Goal: Transaction & Acquisition: Purchase product/service

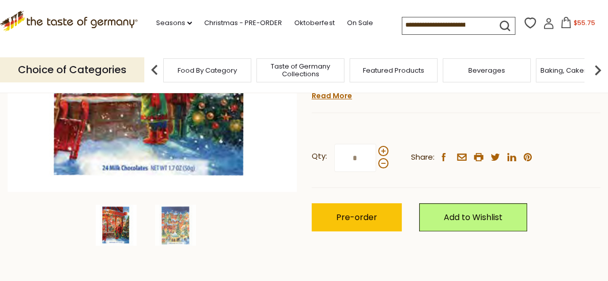
scroll to position [240, 0]
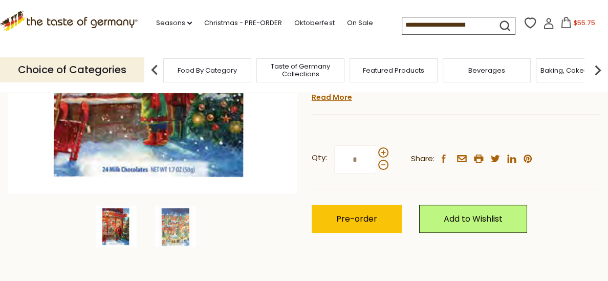
click at [372, 189] on div "Qty: * Share: facebook email printer twitter linkedin pinterest" at bounding box center [456, 159] width 289 height 59
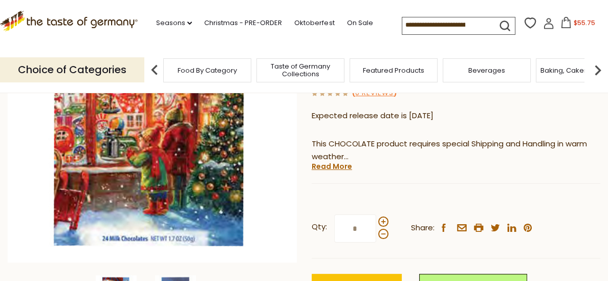
scroll to position [172, 0]
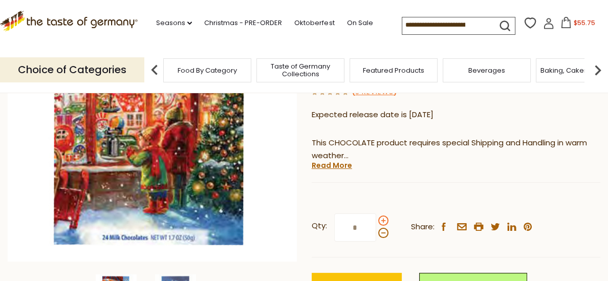
click at [383, 216] on span at bounding box center [383, 221] width 10 height 10
click at [376, 214] on input "*" at bounding box center [355, 228] width 42 height 28
click at [383, 216] on span at bounding box center [383, 221] width 10 height 10
click at [376, 214] on input "*" at bounding box center [355, 228] width 42 height 28
click at [381, 228] on span at bounding box center [383, 233] width 10 height 10
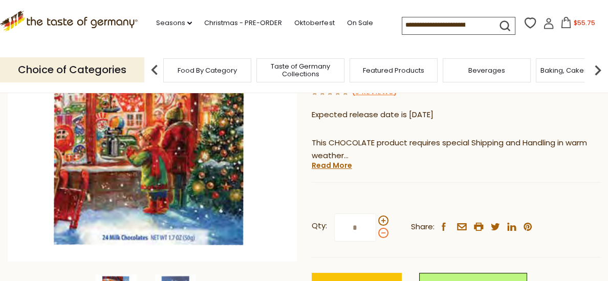
click at [376, 214] on input "*" at bounding box center [355, 228] width 42 height 28
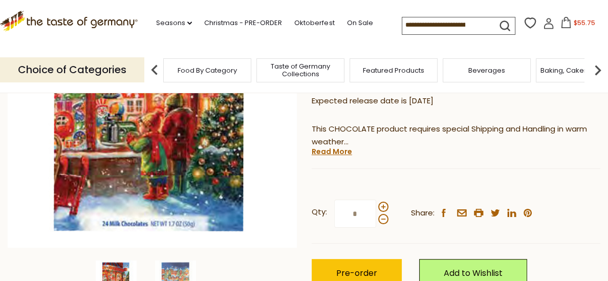
scroll to position [188, 0]
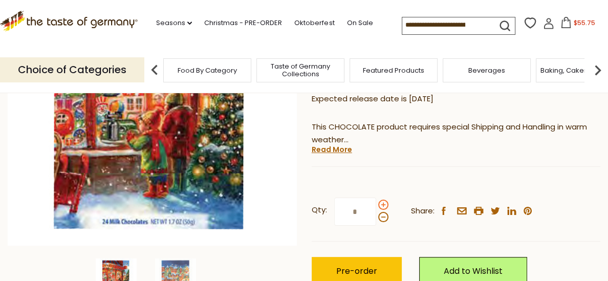
click at [383, 200] on span at bounding box center [383, 205] width 10 height 10
click at [376, 198] on input "*" at bounding box center [355, 212] width 42 height 28
click at [382, 212] on span at bounding box center [383, 217] width 10 height 10
click at [376, 198] on input "*" at bounding box center [355, 212] width 42 height 28
click at [383, 200] on span at bounding box center [383, 205] width 10 height 10
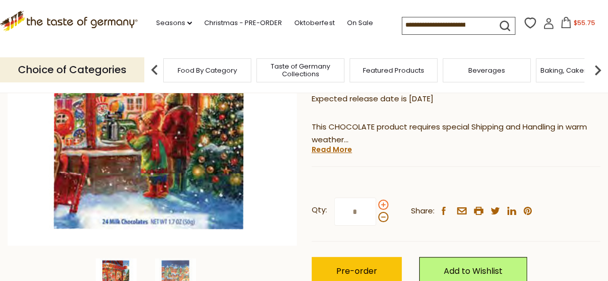
click at [376, 198] on input "*" at bounding box center [355, 212] width 42 height 28
click at [383, 212] on span at bounding box center [383, 217] width 10 height 10
click at [376, 198] on input "*" at bounding box center [355, 212] width 42 height 28
click at [384, 200] on span at bounding box center [383, 205] width 10 height 10
click at [376, 198] on input "*" at bounding box center [355, 212] width 42 height 28
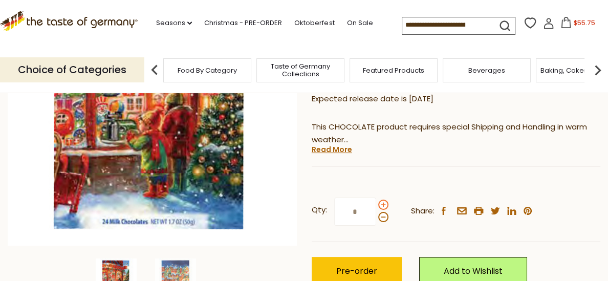
type input "*"
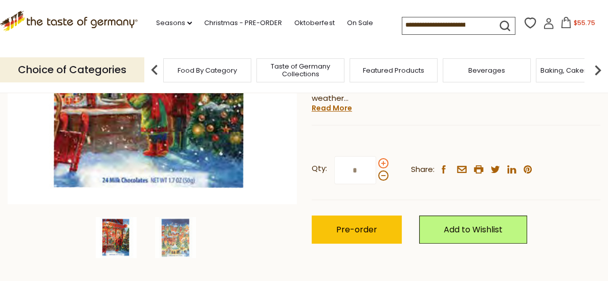
scroll to position [212, 0]
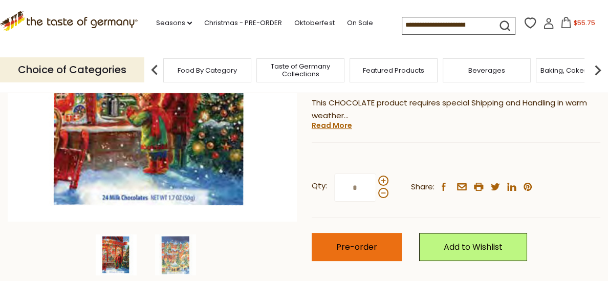
click at [359, 241] on span "Pre-order" at bounding box center [356, 247] width 41 height 12
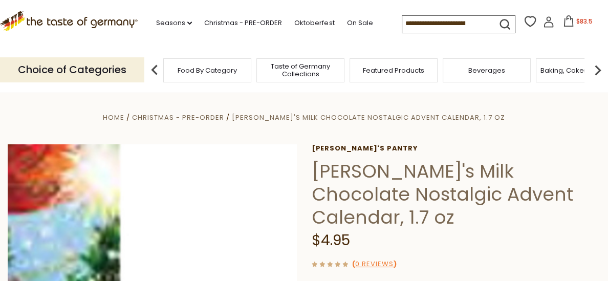
scroll to position [1, 0]
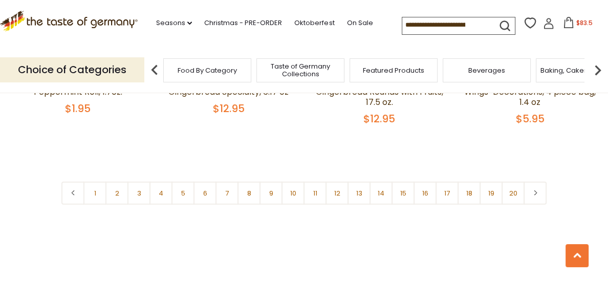
scroll to position [2481, 0]
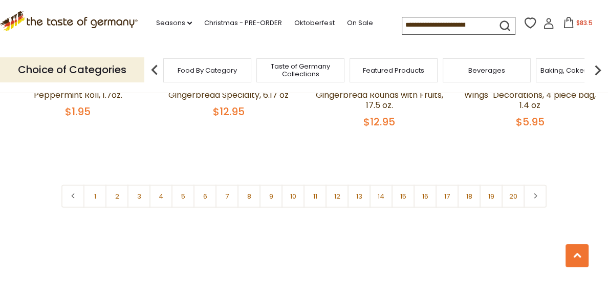
click at [274, 185] on link "9" at bounding box center [271, 196] width 23 height 23
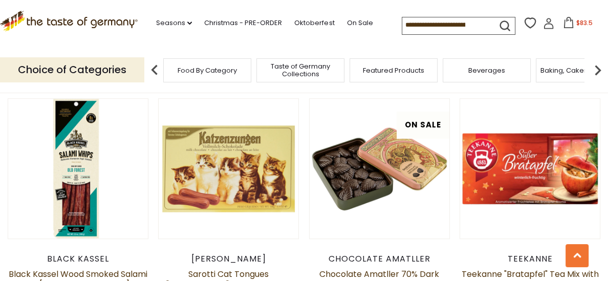
scroll to position [488, 0]
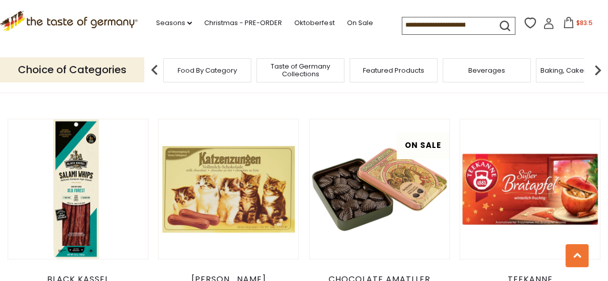
click at [192, 206] on link at bounding box center [228, 189] width 117 height 117
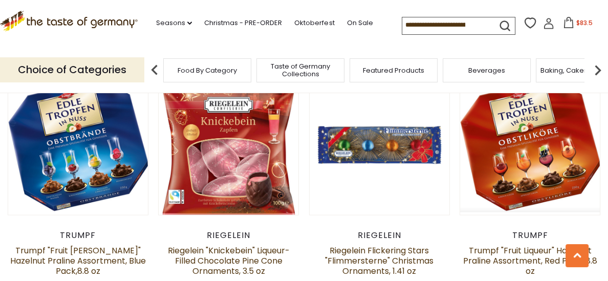
scroll to position [1842, 0]
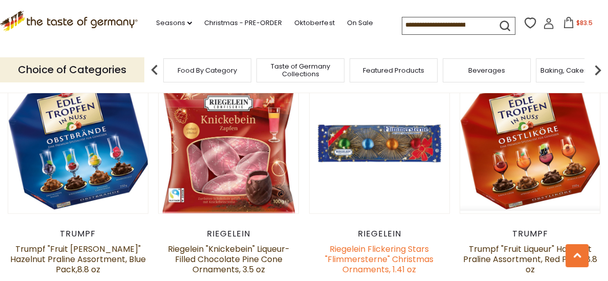
click at [377, 243] on link "Riegelein Flickering Stars "Flimmersterne" Christmas Ornaments, 1.41 oz" at bounding box center [379, 259] width 109 height 32
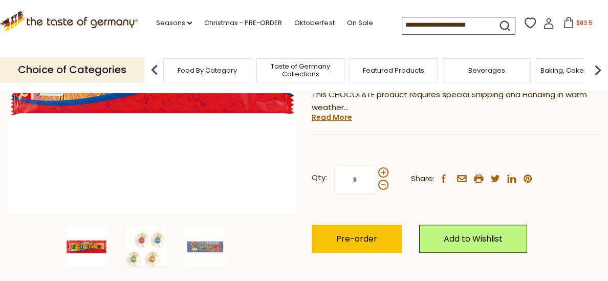
scroll to position [221, 0]
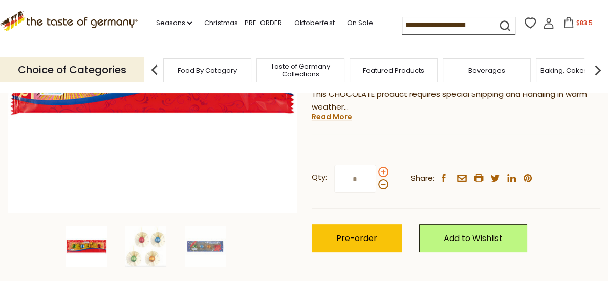
click at [383, 173] on span at bounding box center [383, 172] width 10 height 10
click at [376, 173] on input "*" at bounding box center [355, 179] width 42 height 28
click at [382, 184] on span at bounding box center [383, 184] width 10 height 10
click at [376, 184] on input "*" at bounding box center [355, 179] width 42 height 28
type input "*"
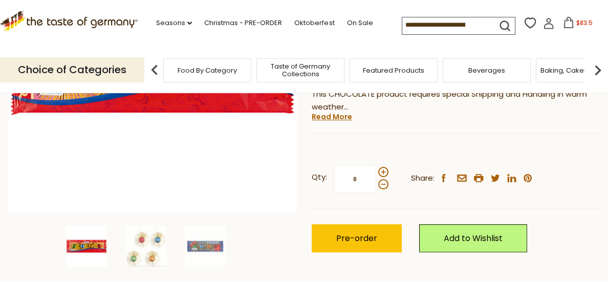
click at [360, 178] on input "*" at bounding box center [355, 179] width 42 height 28
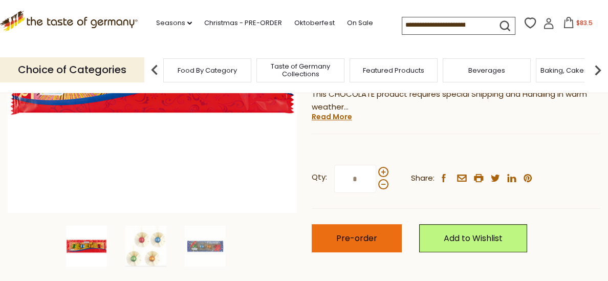
type input "*"
click at [366, 237] on span "Pre-order" at bounding box center [356, 239] width 41 height 12
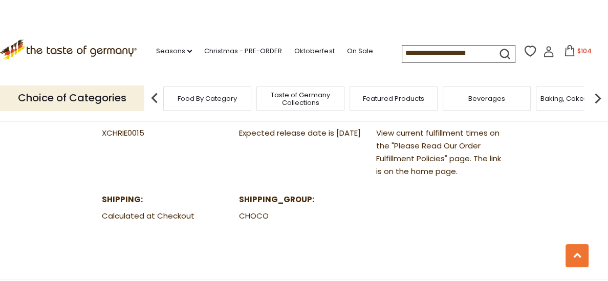
scroll to position [575, 0]
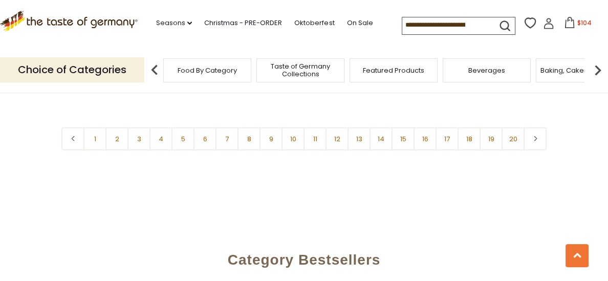
scroll to position [2567, 0]
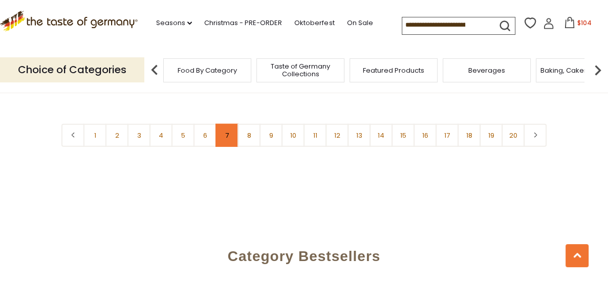
click at [227, 124] on link "7" at bounding box center [227, 135] width 23 height 23
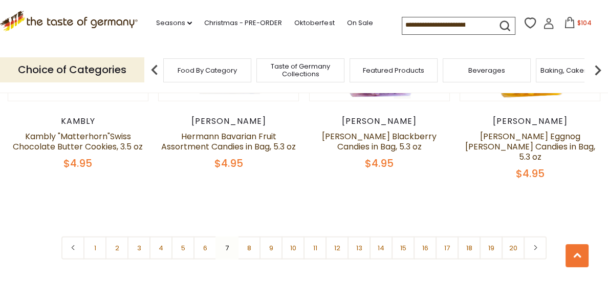
scroll to position [2446, 0]
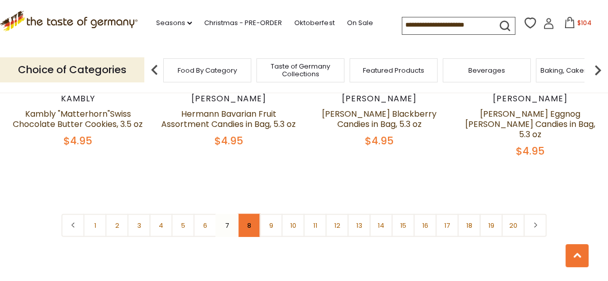
click at [247, 214] on link "8" at bounding box center [249, 225] width 23 height 23
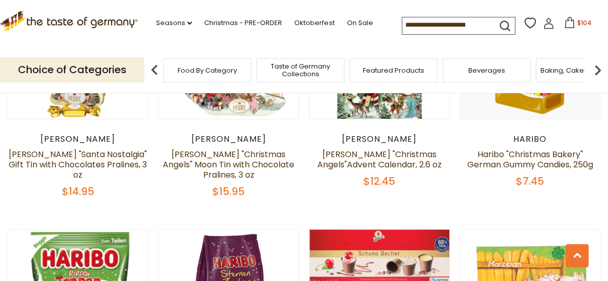
scroll to position [1219, 0]
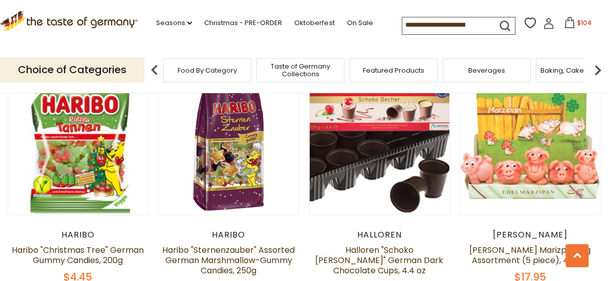
click at [442, 258] on div "Halloren Halloren "Schoko Becher" German Dark Chocolate Cups, 4.4 oz $9.95" at bounding box center [379, 262] width 141 height 64
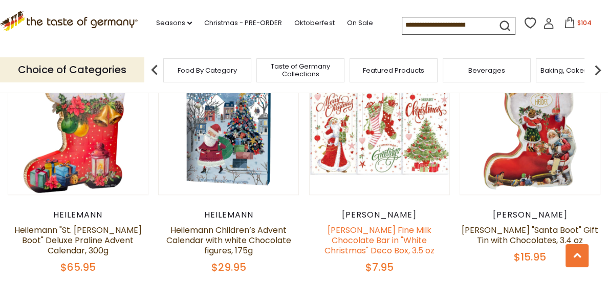
scroll to position [781, 0]
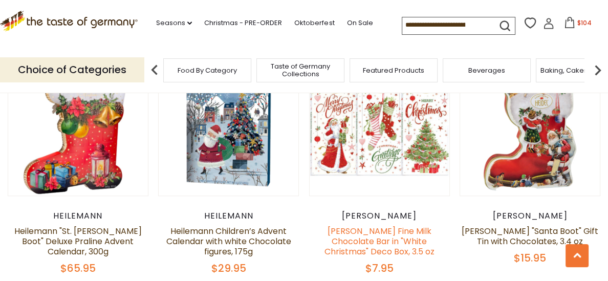
click at [389, 243] on link "[PERSON_NAME] Fine Milk Chocolate Bar in "White Christmas" Deco Box, 3.5 oz" at bounding box center [380, 241] width 110 height 32
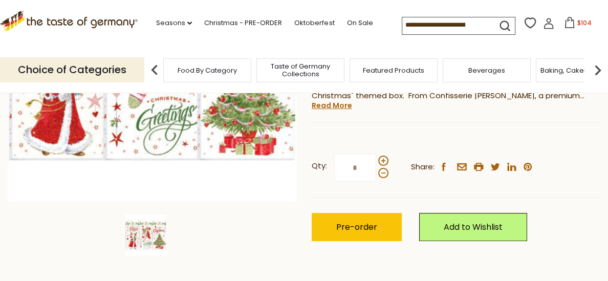
scroll to position [234, 0]
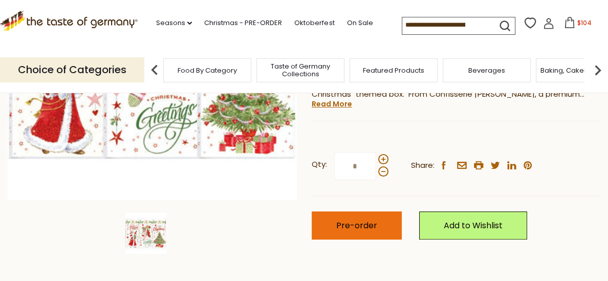
click at [377, 233] on button "Pre-order" at bounding box center [357, 226] width 90 height 28
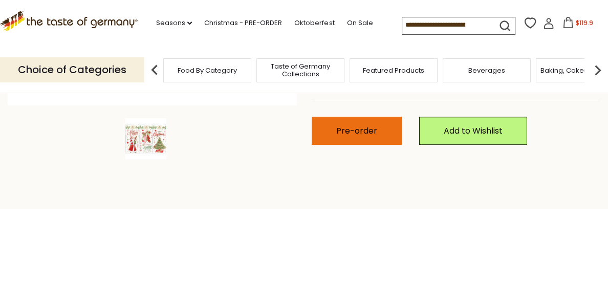
scroll to position [0, 0]
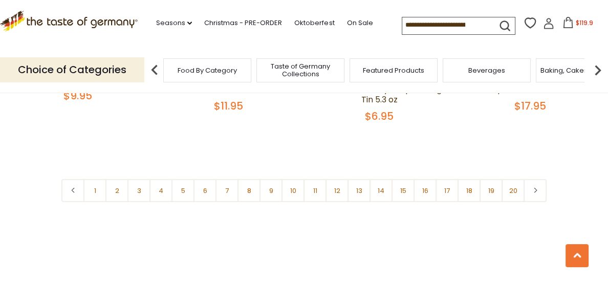
scroll to position [2461, 0]
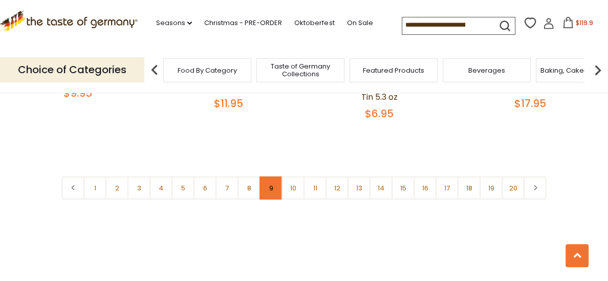
click at [271, 177] on link "9" at bounding box center [271, 188] width 23 height 23
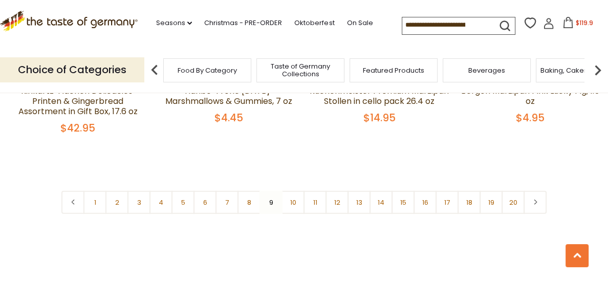
scroll to position [2523, 0]
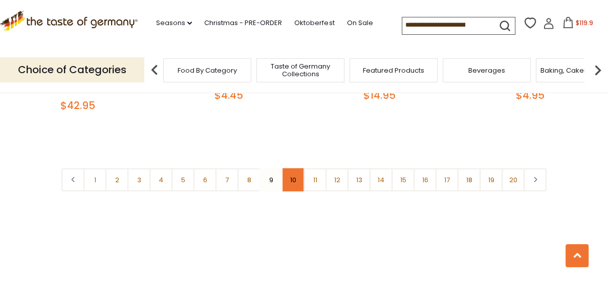
click at [298, 168] on link "10" at bounding box center [293, 179] width 23 height 23
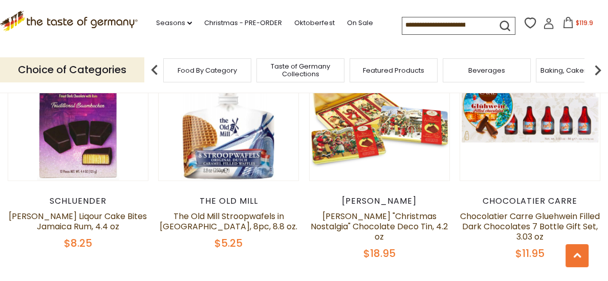
scroll to position [1569, 0]
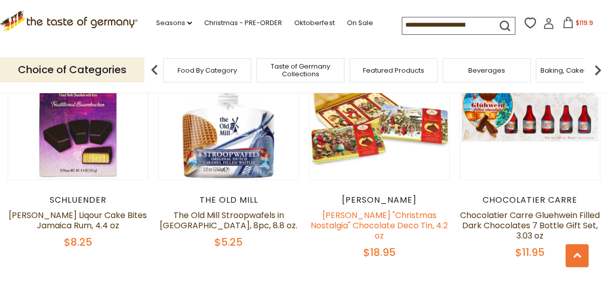
click at [419, 209] on link "[PERSON_NAME] "Christmas Nostalgia" Chocolate Deco Tin, 4.2 oz" at bounding box center [379, 225] width 137 height 32
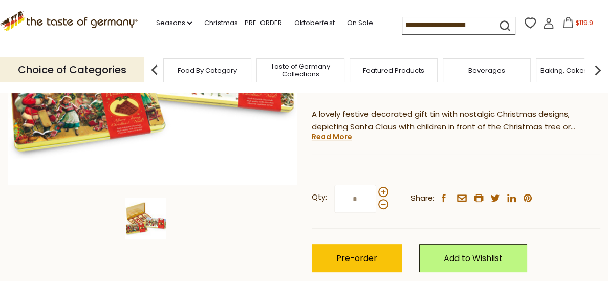
scroll to position [251, 0]
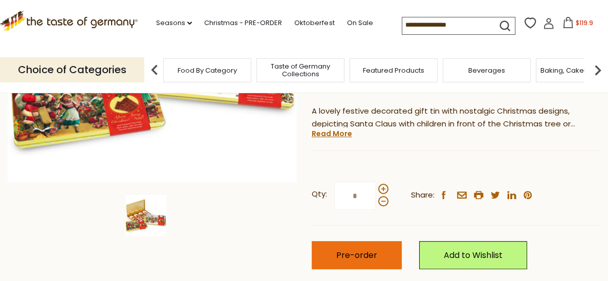
click at [352, 241] on button "Pre-order" at bounding box center [357, 255] width 90 height 28
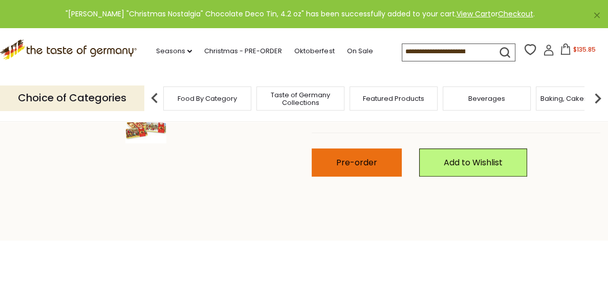
scroll to position [0, 0]
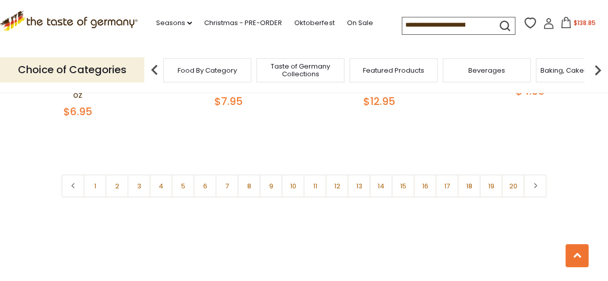
scroll to position [2473, 0]
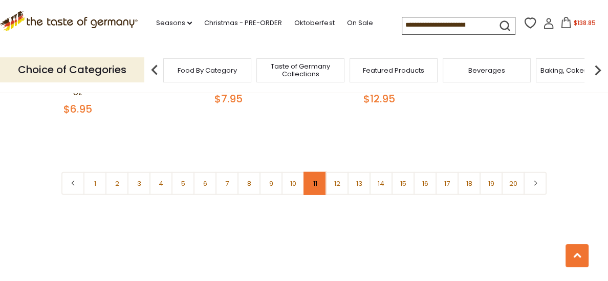
click at [315, 174] on link "11" at bounding box center [315, 183] width 23 height 23
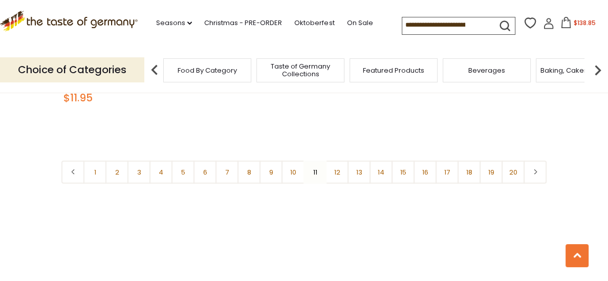
scroll to position [2479, 0]
click at [334, 156] on link "12" at bounding box center [337, 167] width 23 height 23
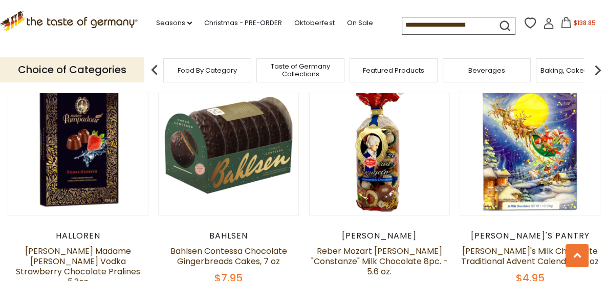
scroll to position [1817, 0]
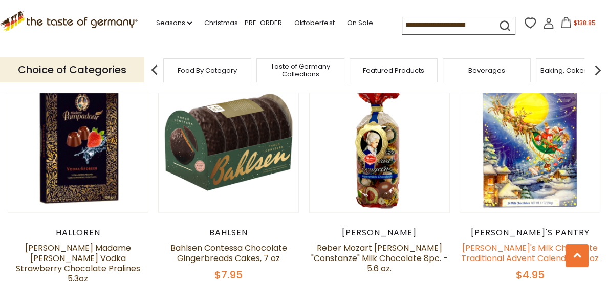
click at [577, 242] on link "[PERSON_NAME]'s Milk Chocolate Traditional Advent Calendar, 1.7 oz" at bounding box center [530, 253] width 138 height 22
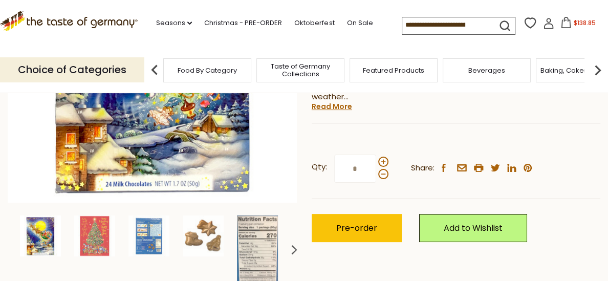
scroll to position [233, 0]
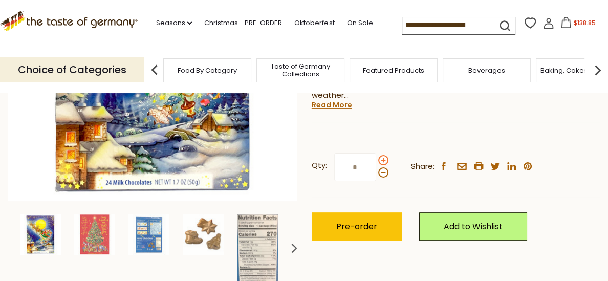
click at [382, 160] on span at bounding box center [383, 160] width 10 height 10
click at [376, 160] on input "*" at bounding box center [355, 167] width 42 height 28
click at [382, 160] on span at bounding box center [383, 160] width 10 height 10
click at [376, 160] on input "*" at bounding box center [355, 167] width 42 height 28
type input "*"
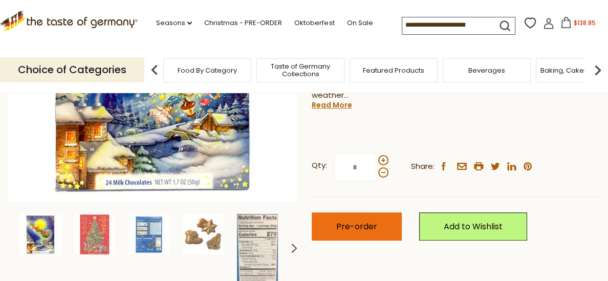
click at [374, 221] on span "Pre-order" at bounding box center [356, 227] width 41 height 12
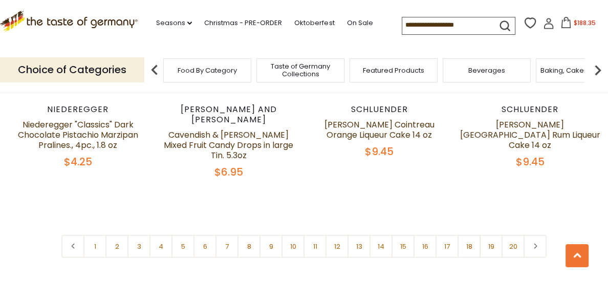
scroll to position [2471, 0]
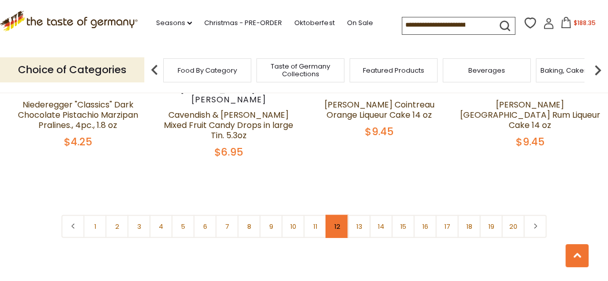
click at [334, 215] on link "12" at bounding box center [337, 226] width 23 height 23
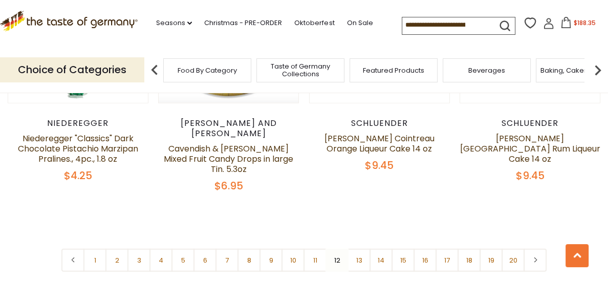
scroll to position [2458, 0]
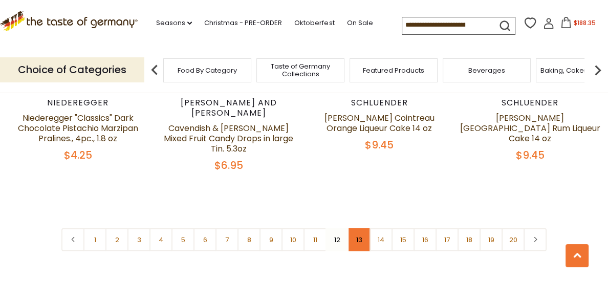
click at [363, 228] on link "13" at bounding box center [359, 239] width 23 height 23
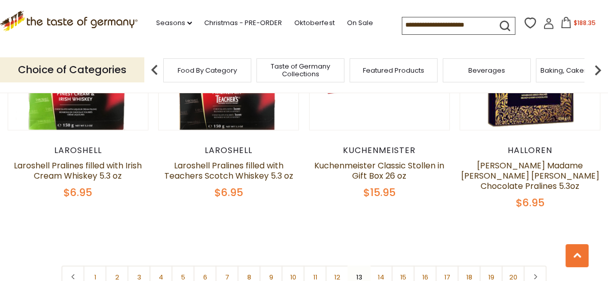
scroll to position [2420, 0]
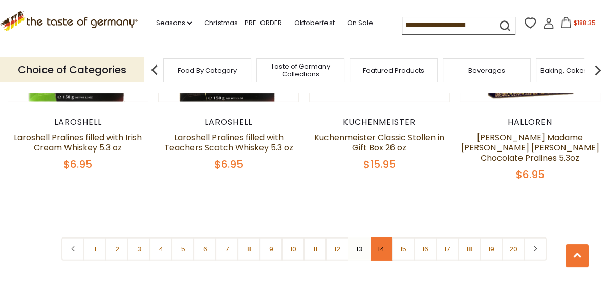
click at [376, 238] on link "14" at bounding box center [381, 249] width 23 height 23
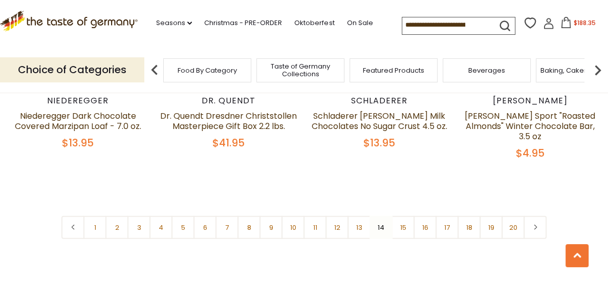
scroll to position [2451, 0]
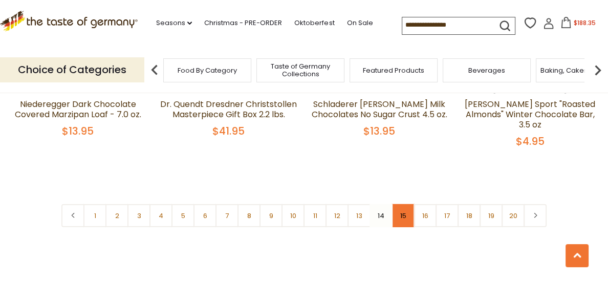
click at [403, 204] on link "15" at bounding box center [403, 215] width 23 height 23
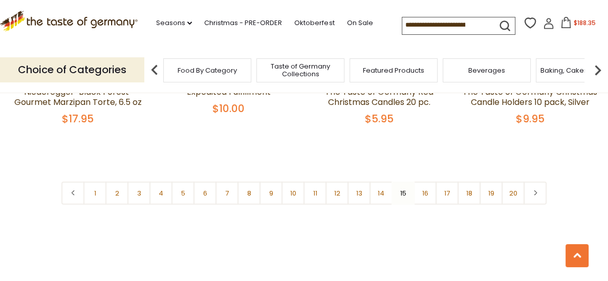
scroll to position [2424, 0]
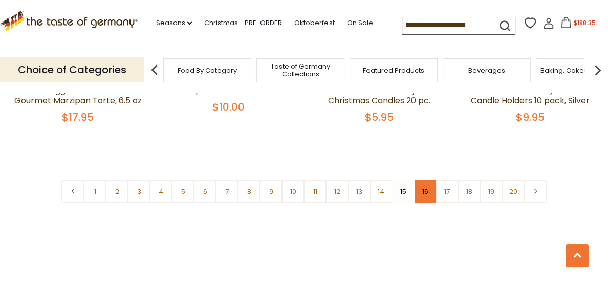
click at [427, 180] on link "16" at bounding box center [425, 191] width 23 height 23
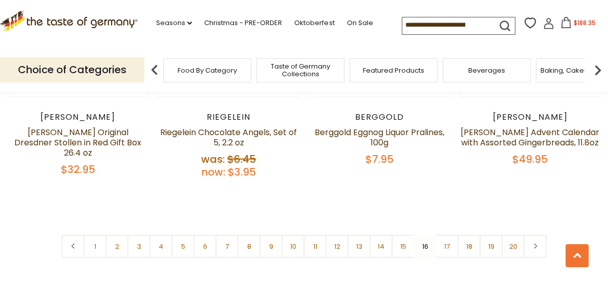
scroll to position [2406, 0]
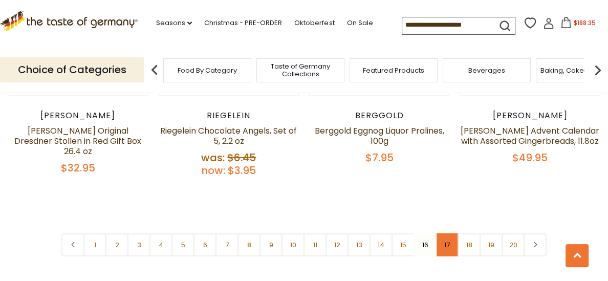
click at [448, 234] on link "17" at bounding box center [447, 245] width 23 height 23
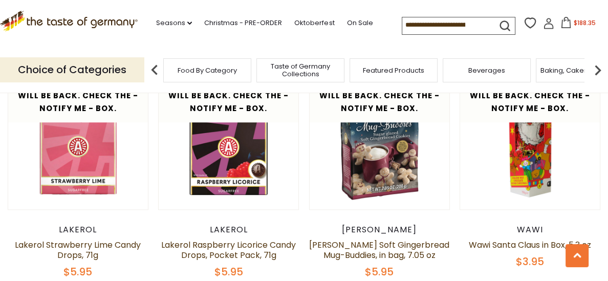
scroll to position [806, 0]
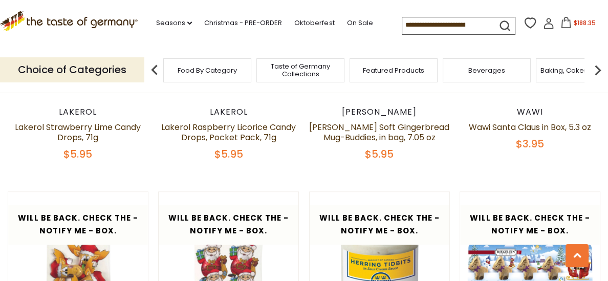
click at [448, 206] on img at bounding box center [380, 262] width 140 height 140
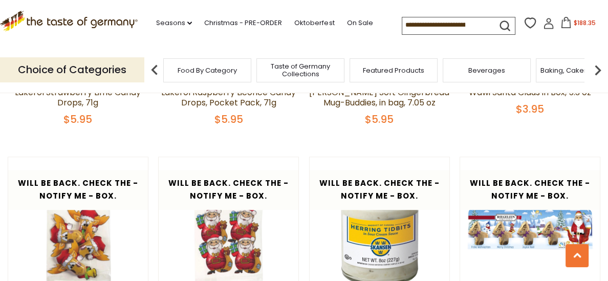
scroll to position [947, 0]
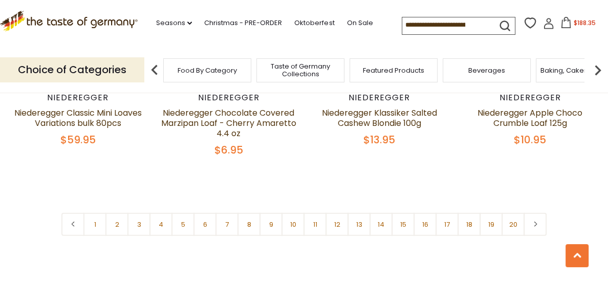
scroll to position [2383, 0]
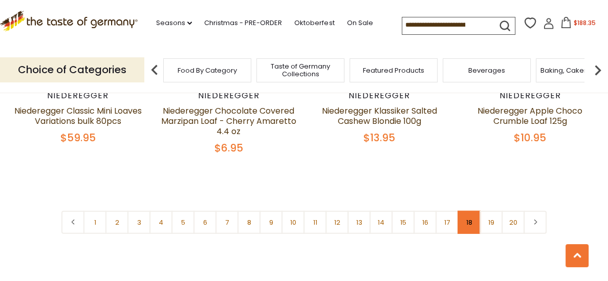
click at [467, 225] on link "18" at bounding box center [469, 222] width 23 height 23
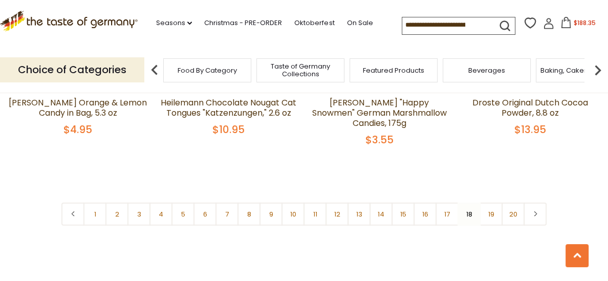
scroll to position [2440, 0]
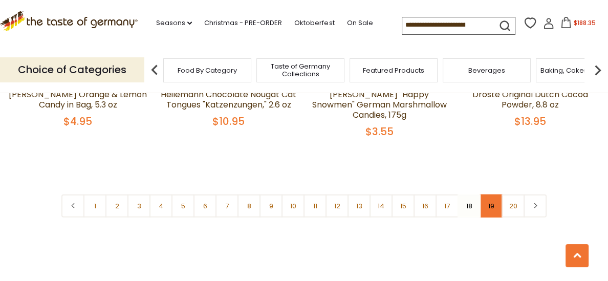
click at [492, 195] on link "19" at bounding box center [491, 206] width 23 height 23
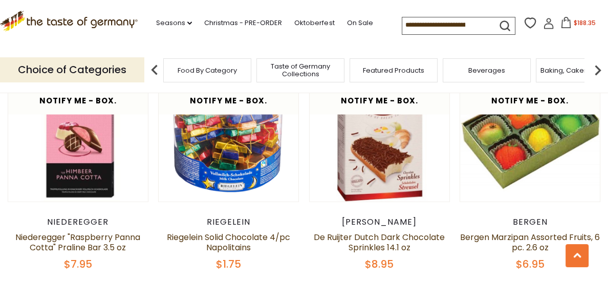
scroll to position [2074, 0]
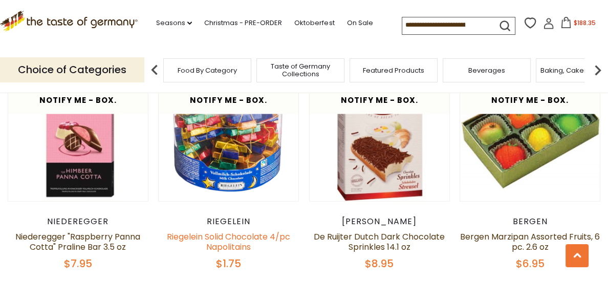
click at [234, 231] on link "Riegelein Solid Chocolate 4/pc Napolitains" at bounding box center [228, 242] width 123 height 22
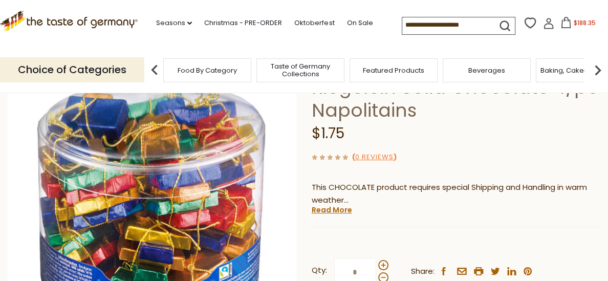
scroll to position [157, 0]
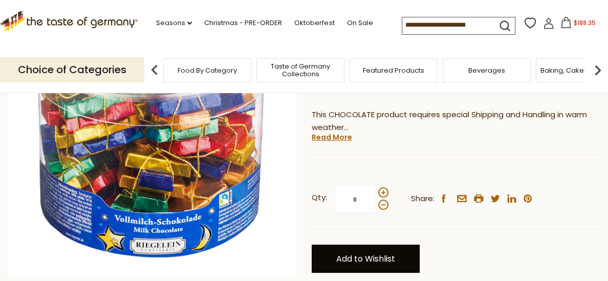
click at [355, 258] on link "Add to Wishlist" at bounding box center [366, 259] width 108 height 28
